Goal: Navigation & Orientation: Find specific page/section

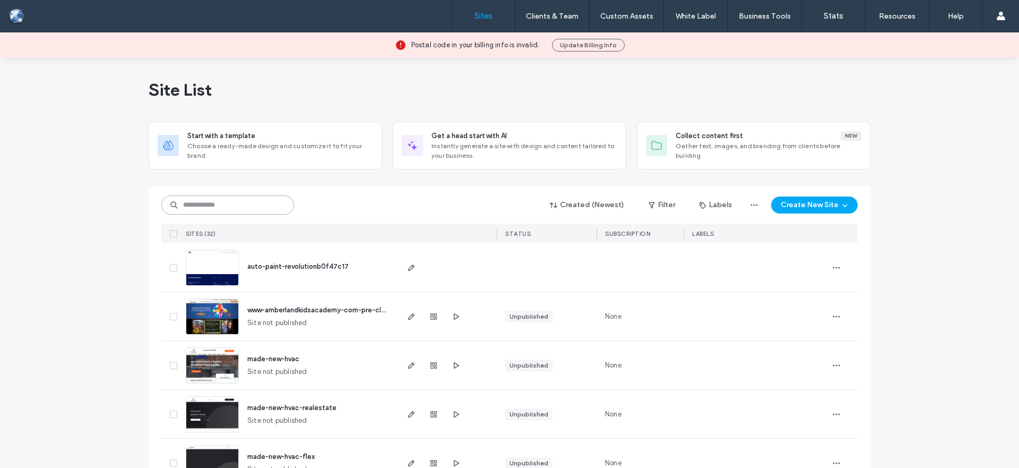
click at [227, 206] on input at bounding box center [227, 204] width 133 height 19
paste input "**********"
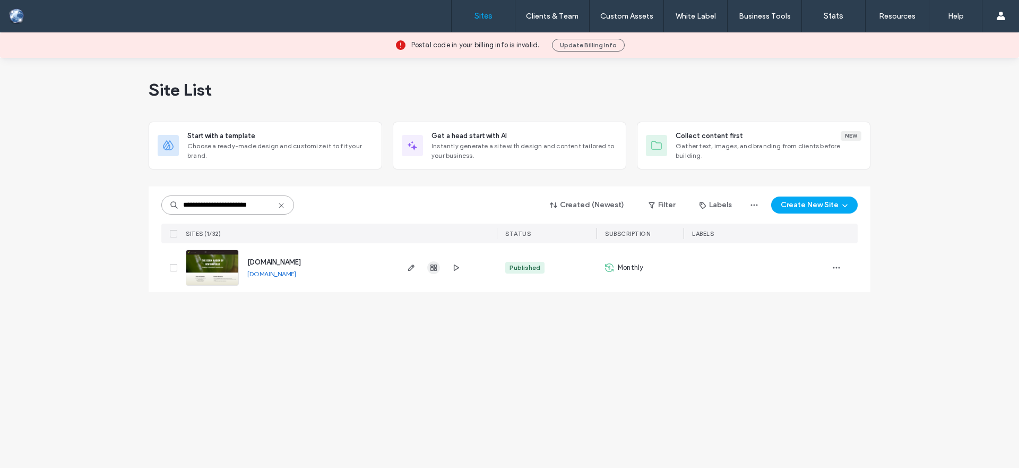
type input "**********"
click at [433, 267] on icon "button" at bounding box center [434, 267] width 8 height 8
